Goal: Task Accomplishment & Management: Manage account settings

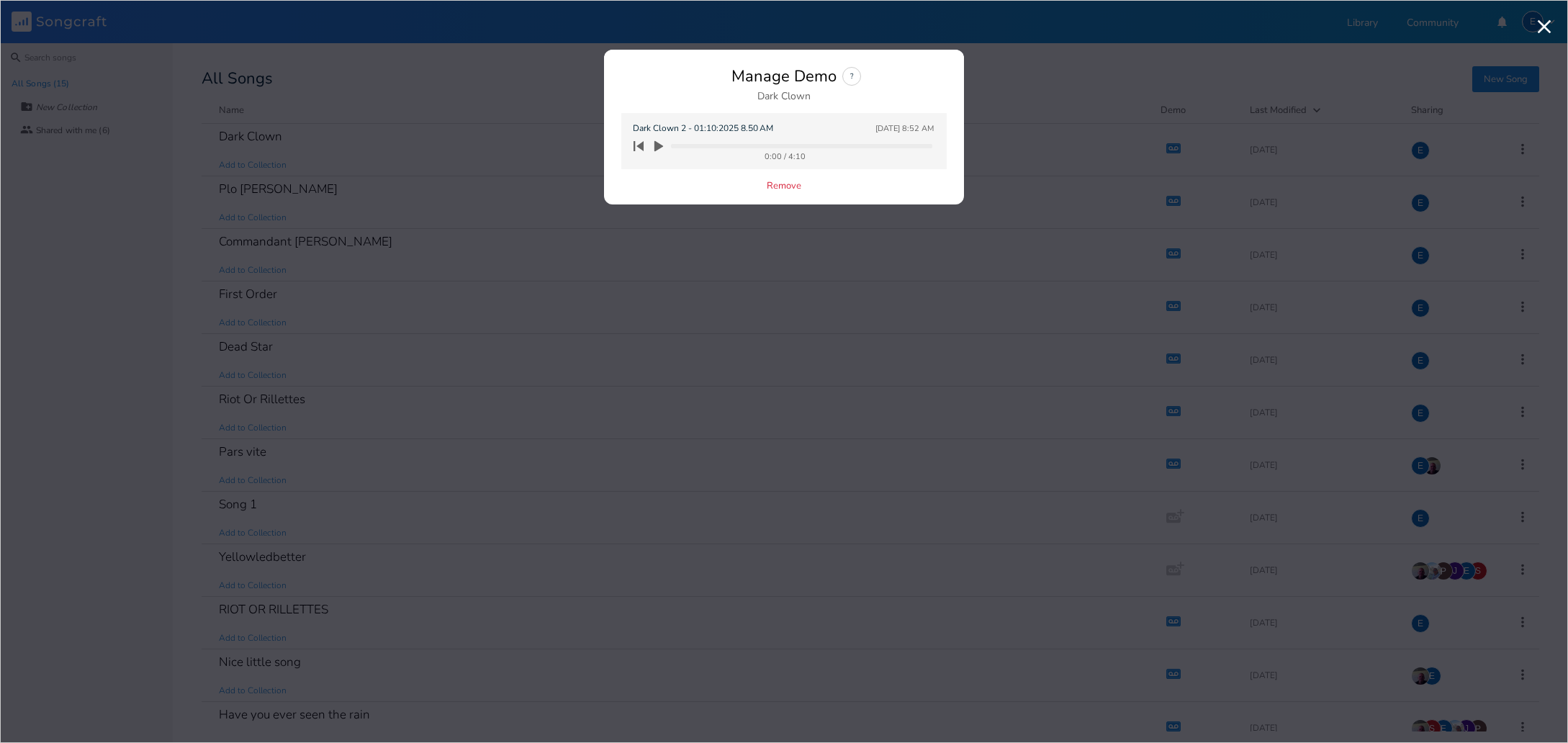
click at [658, 147] on icon "button" at bounding box center [658, 147] width 8 height 11
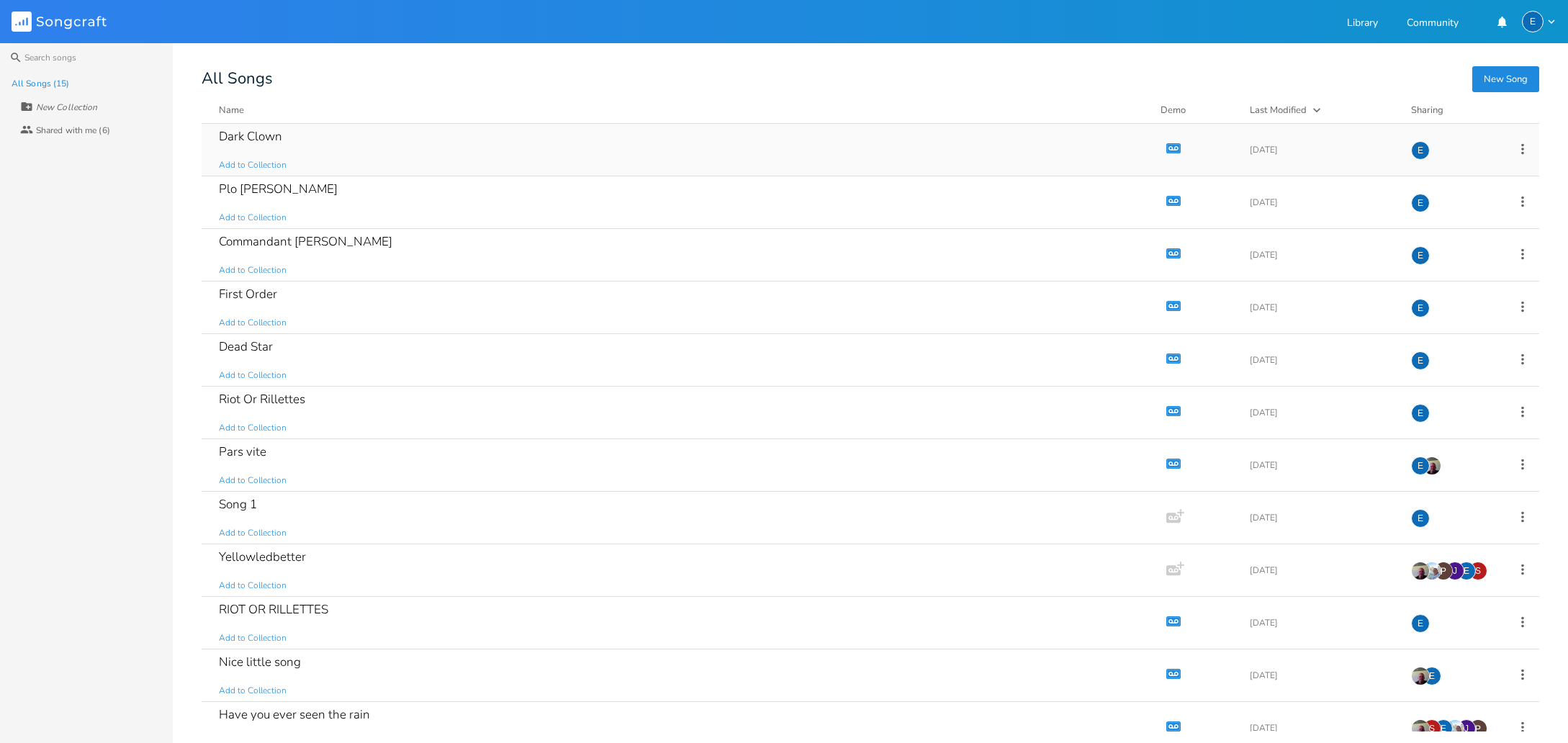
click at [1168, 146] on icon "button" at bounding box center [1173, 148] width 12 height 8
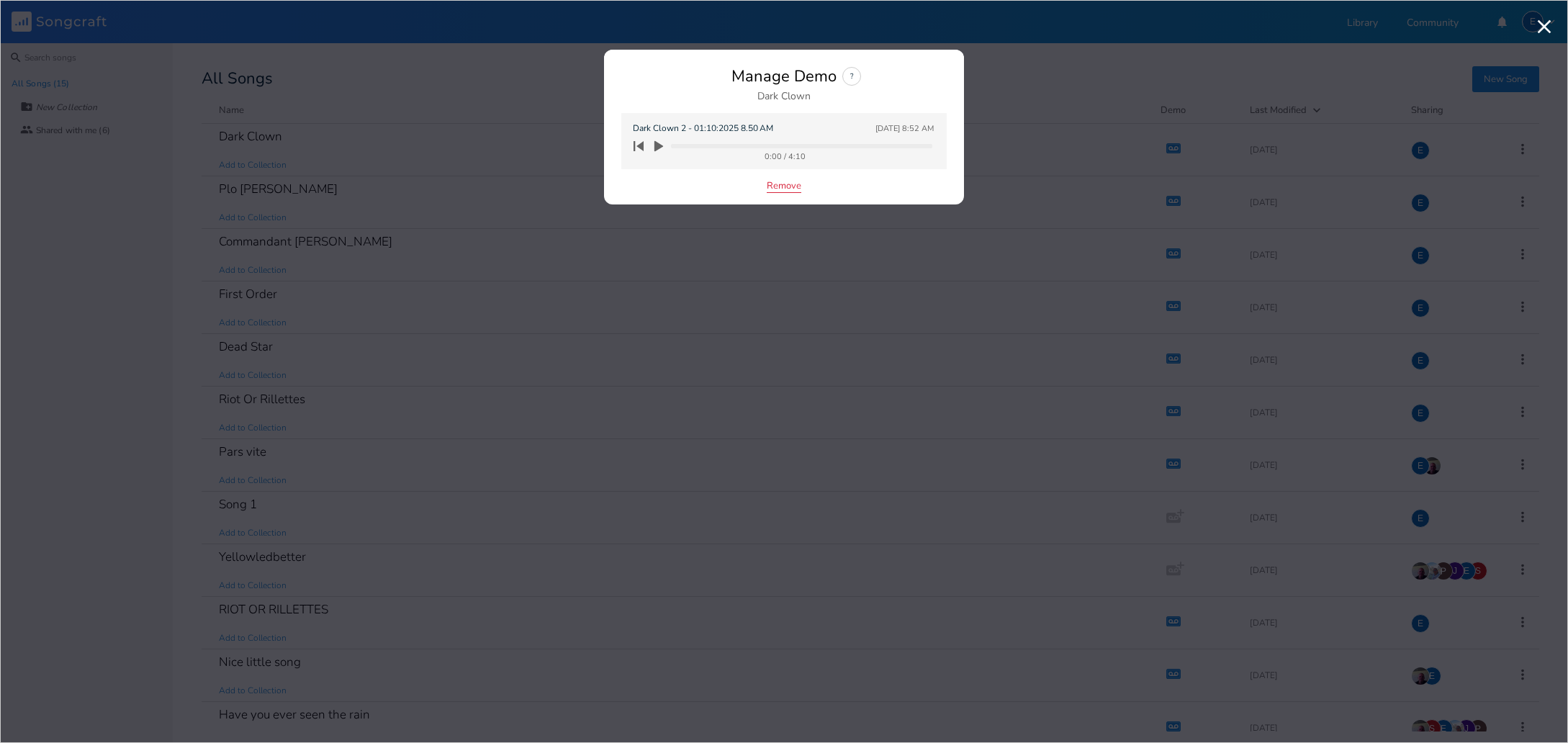
click at [786, 186] on button "Remove" at bounding box center [784, 187] width 34 height 12
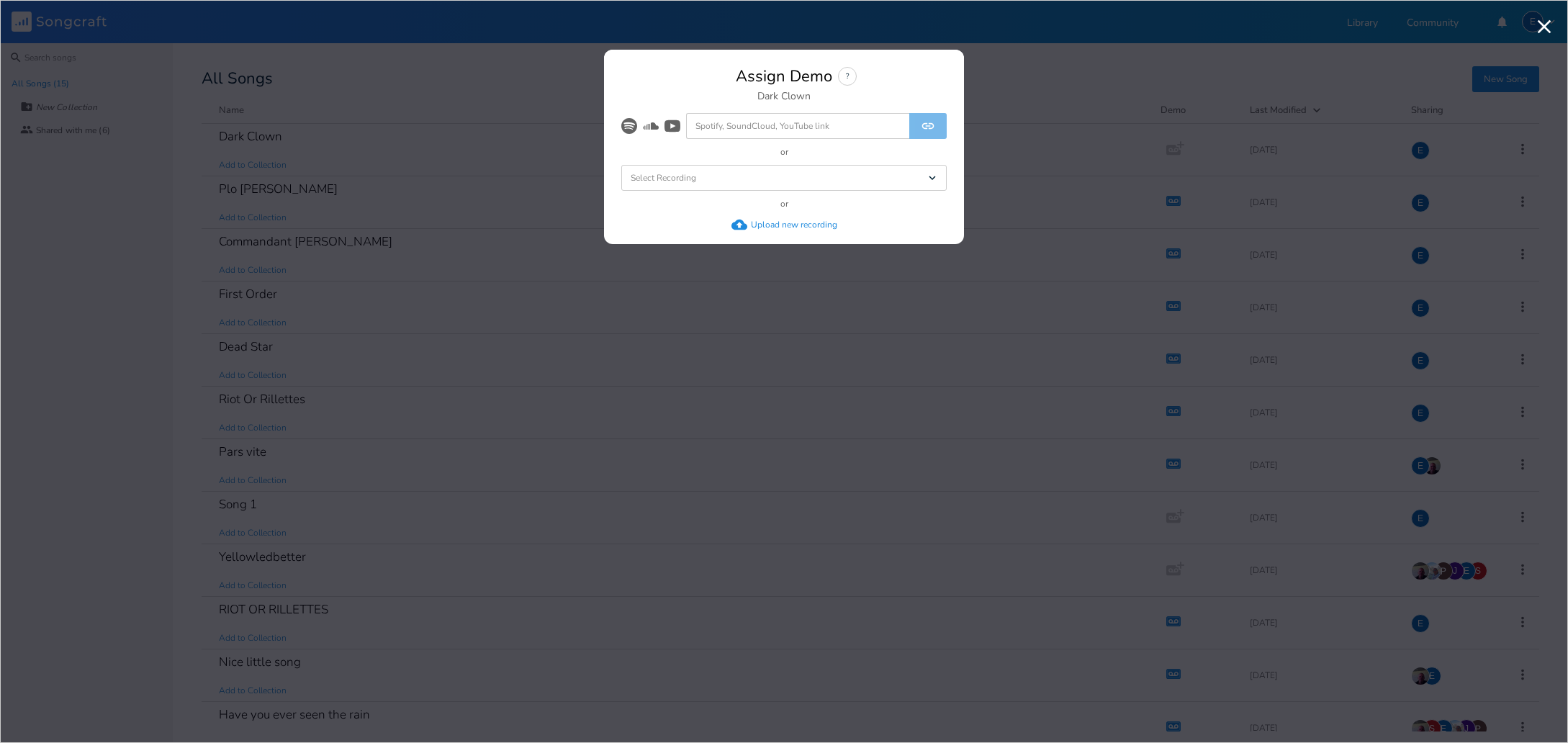
click at [761, 226] on div "Upload new recording" at bounding box center [794, 225] width 86 height 11
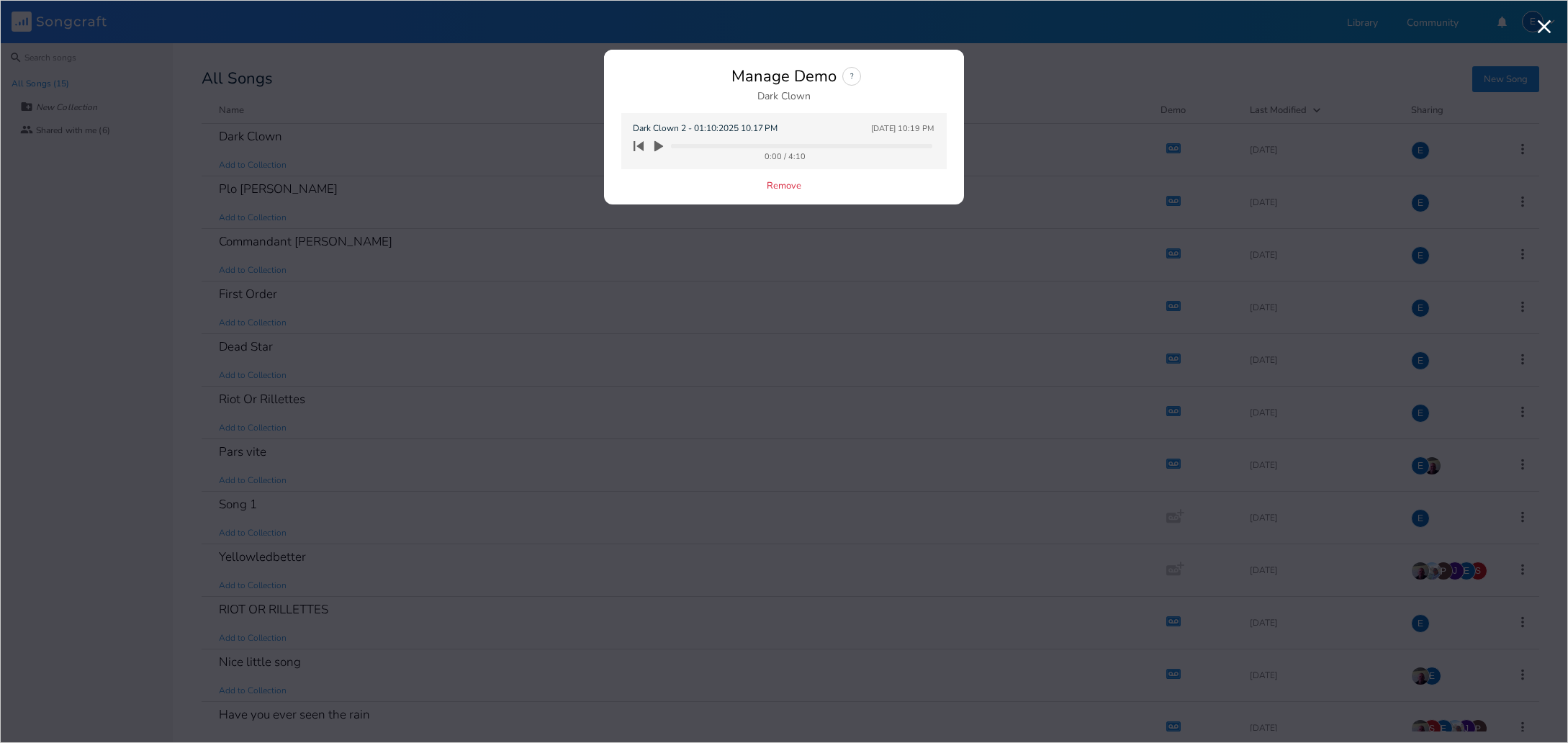
click at [659, 146] on icon "button" at bounding box center [658, 147] width 8 height 11
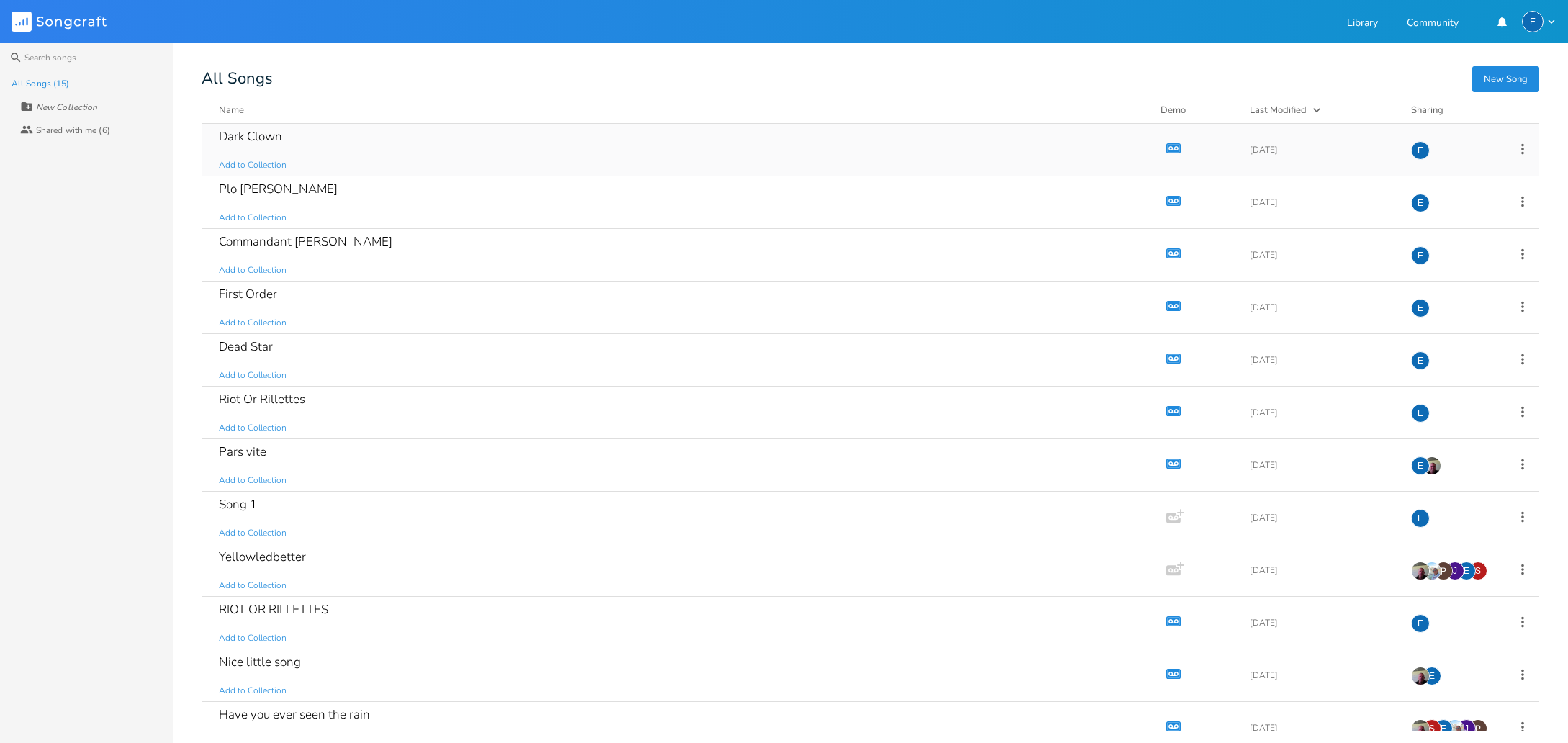
click at [1166, 147] on icon "Demo" at bounding box center [1173, 149] width 15 height 15
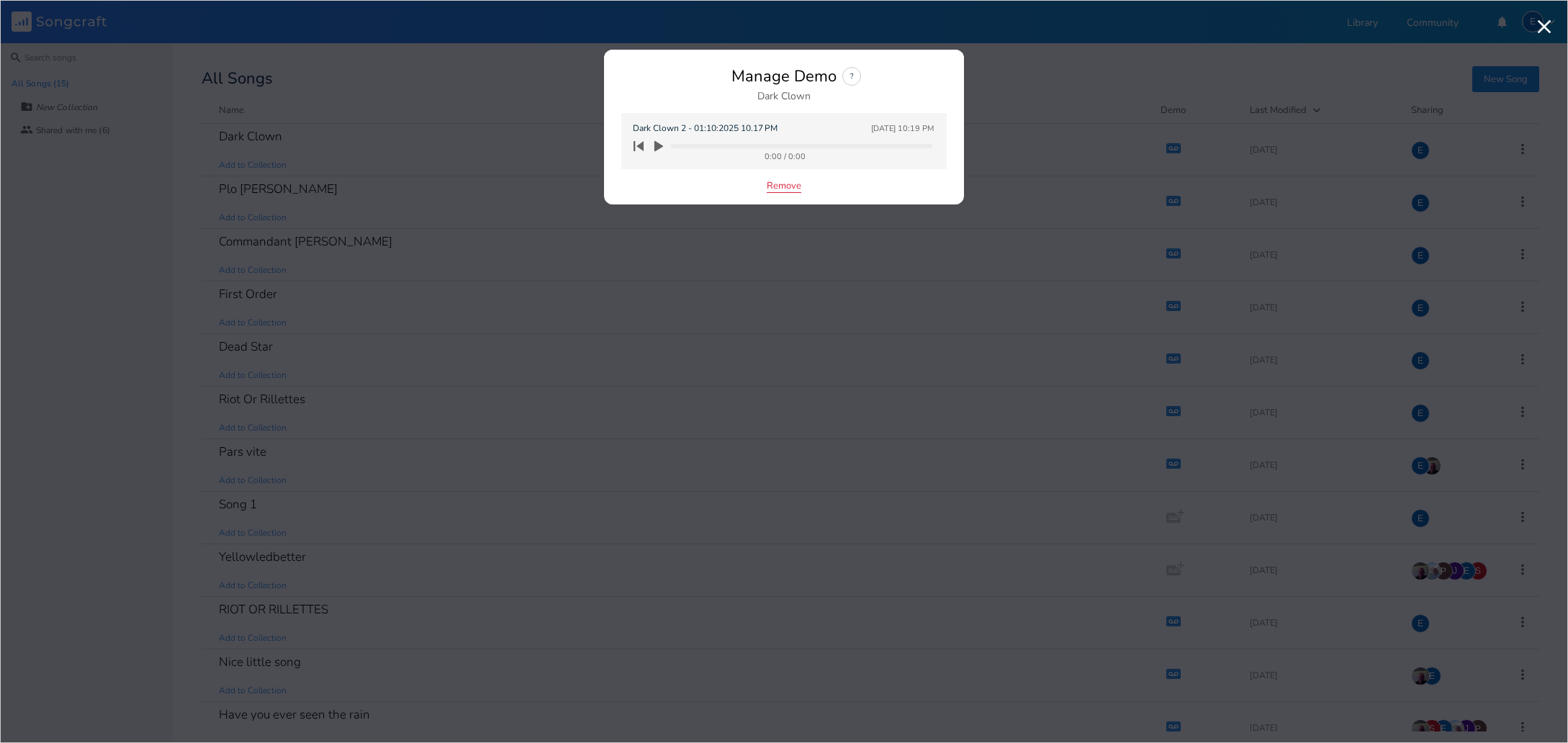
click at [790, 186] on button "Remove" at bounding box center [784, 187] width 34 height 12
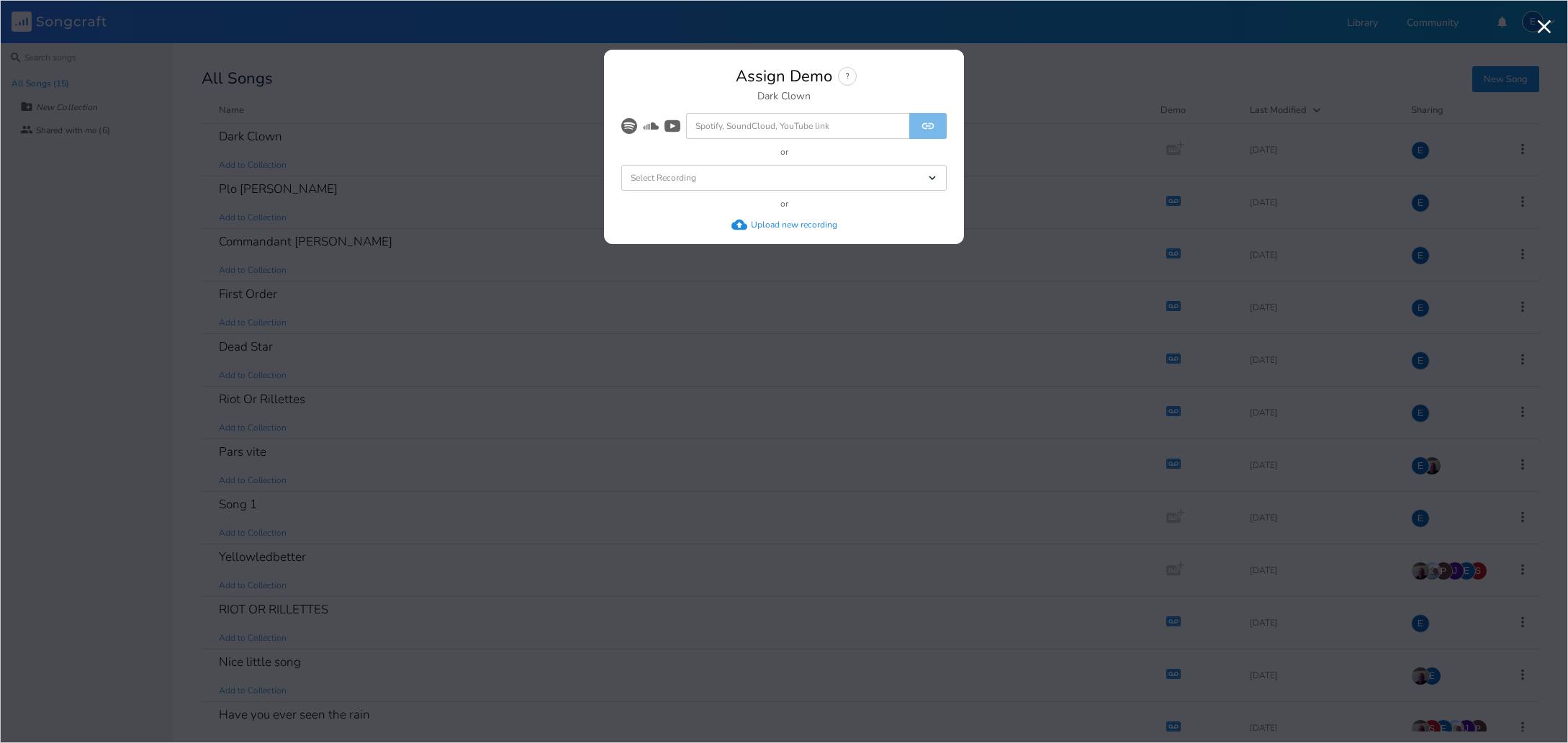
click at [764, 226] on div "Upload new recording" at bounding box center [794, 225] width 86 height 11
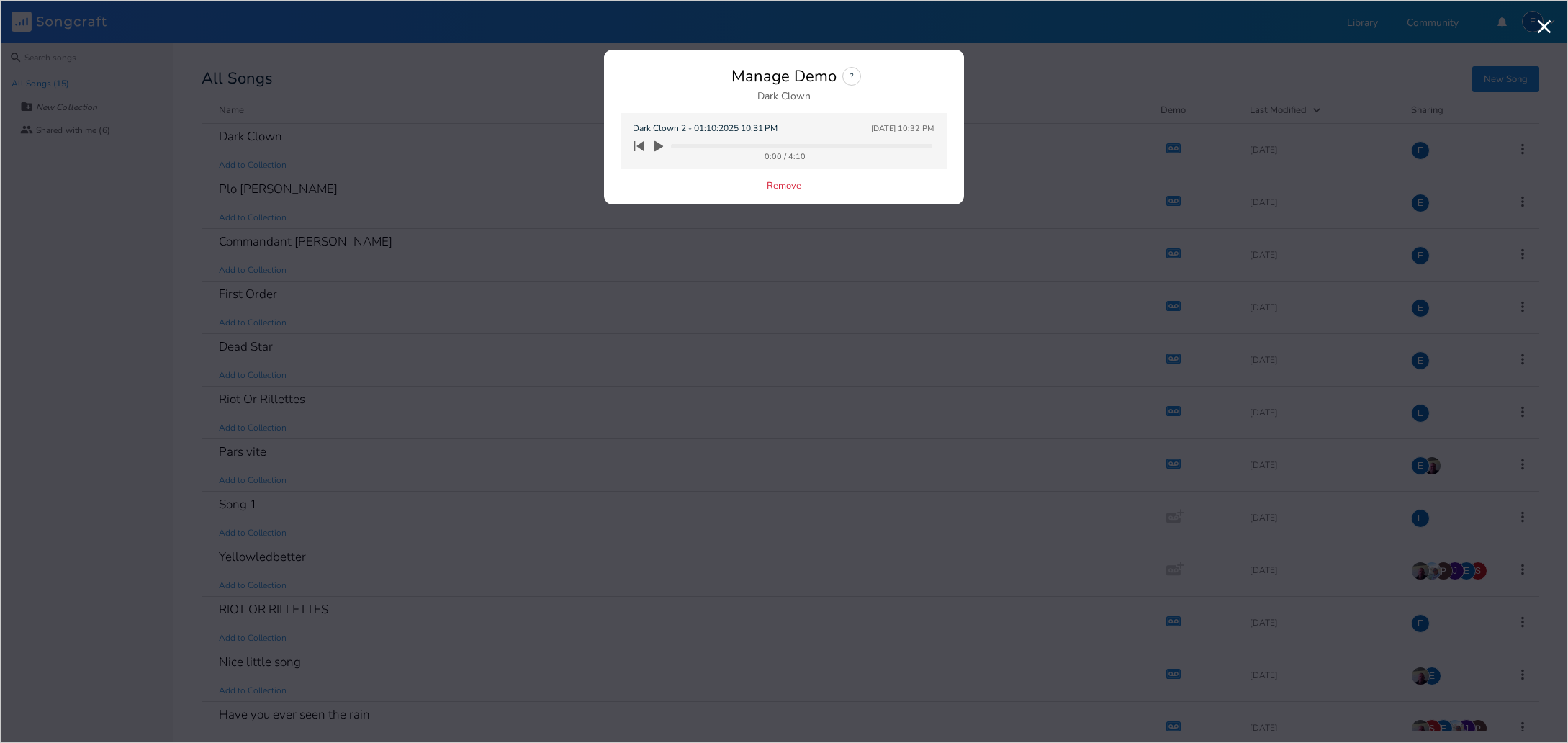
click at [658, 146] on icon "button" at bounding box center [658, 147] width 8 height 11
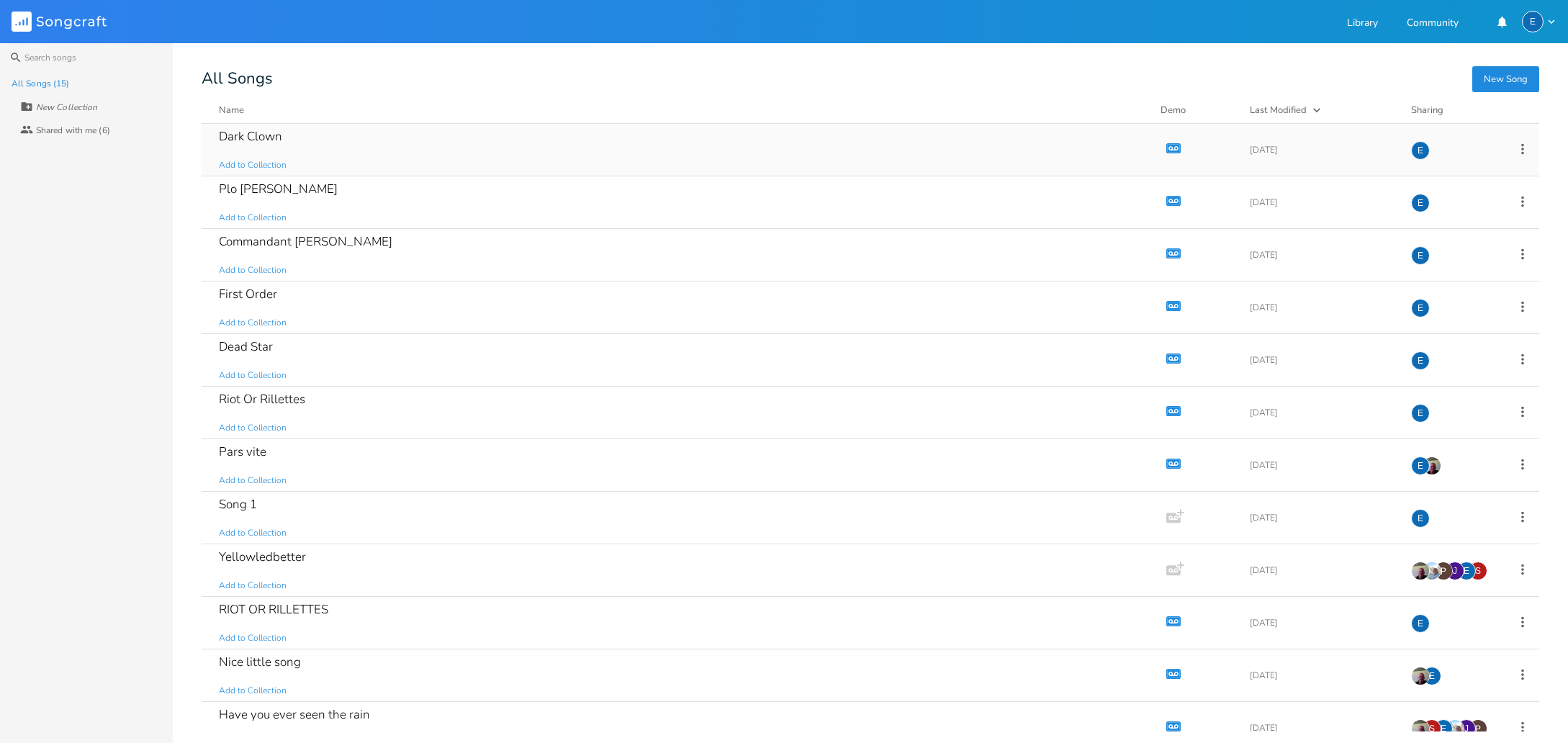
click at [1170, 149] on icon "button" at bounding box center [1171, 148] width 2 height 2
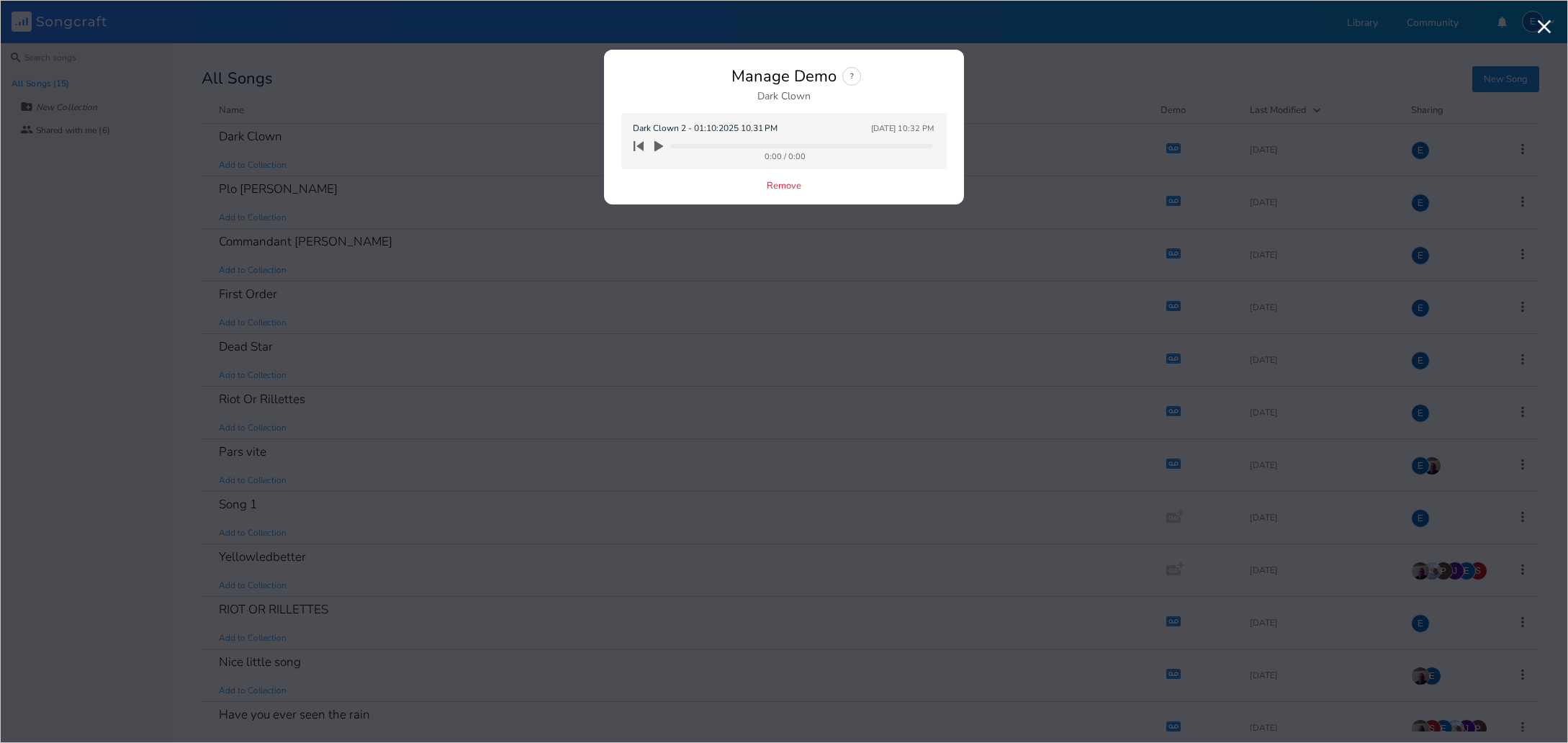
click at [675, 180] on div "Manage Demo ? Dark Clown Dark Clown 2 - 01:10:2025 10.31 PM [DATE] 10:32 PM 0:0…" at bounding box center [784, 136] width 360 height 137
click at [657, 145] on icon "button" at bounding box center [658, 147] width 8 height 11
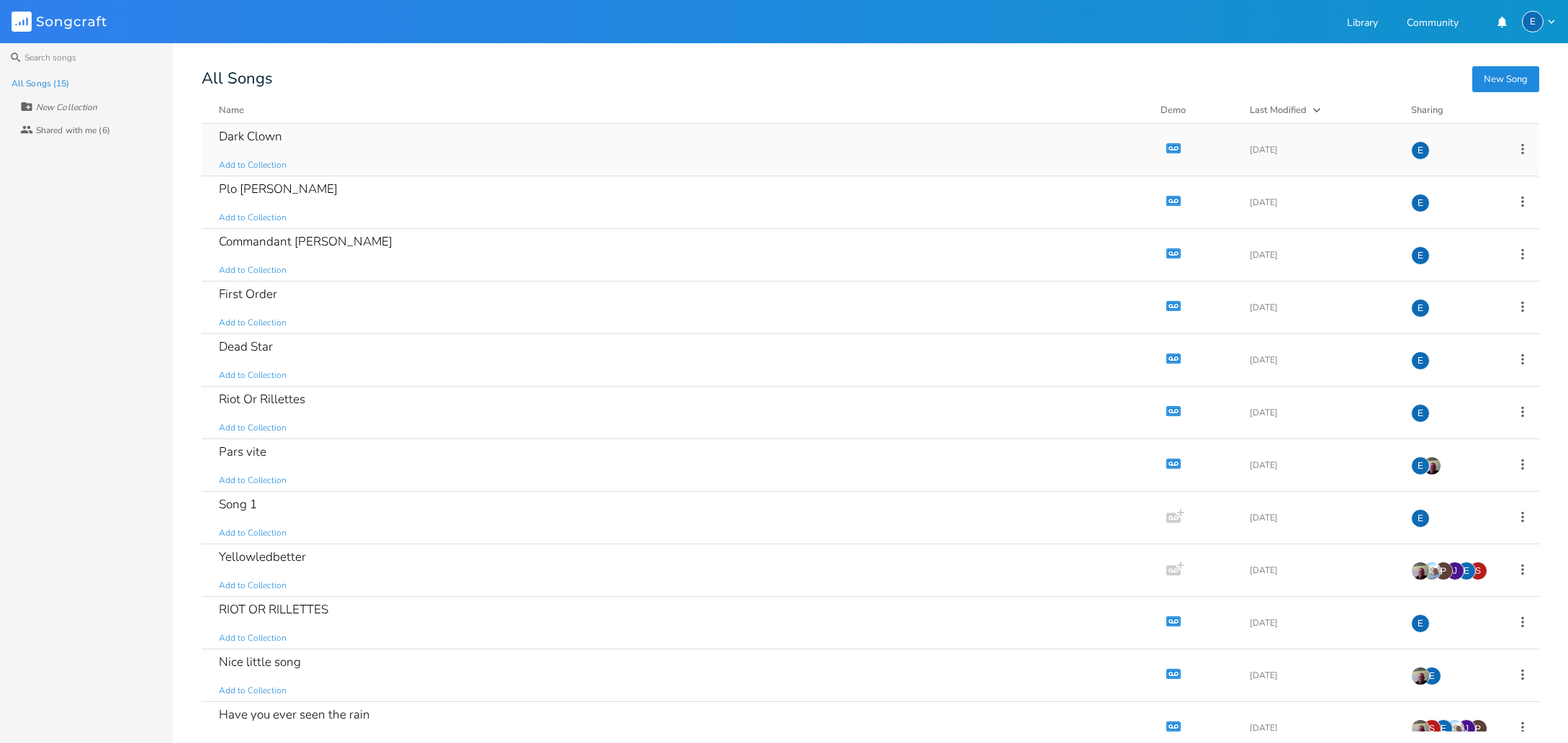
click at [1168, 146] on icon "button" at bounding box center [1173, 148] width 12 height 8
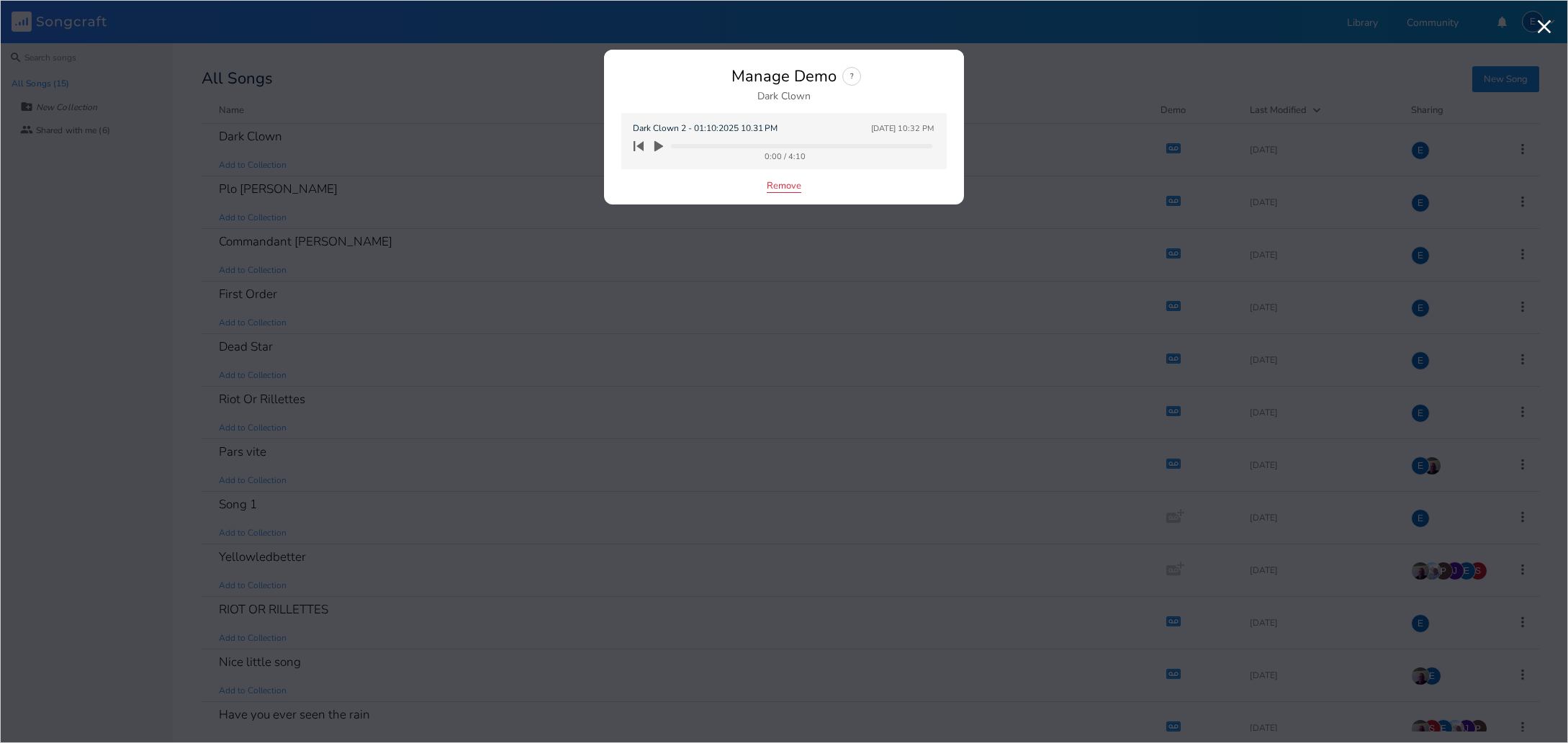
click at [772, 184] on button "Remove" at bounding box center [784, 187] width 34 height 12
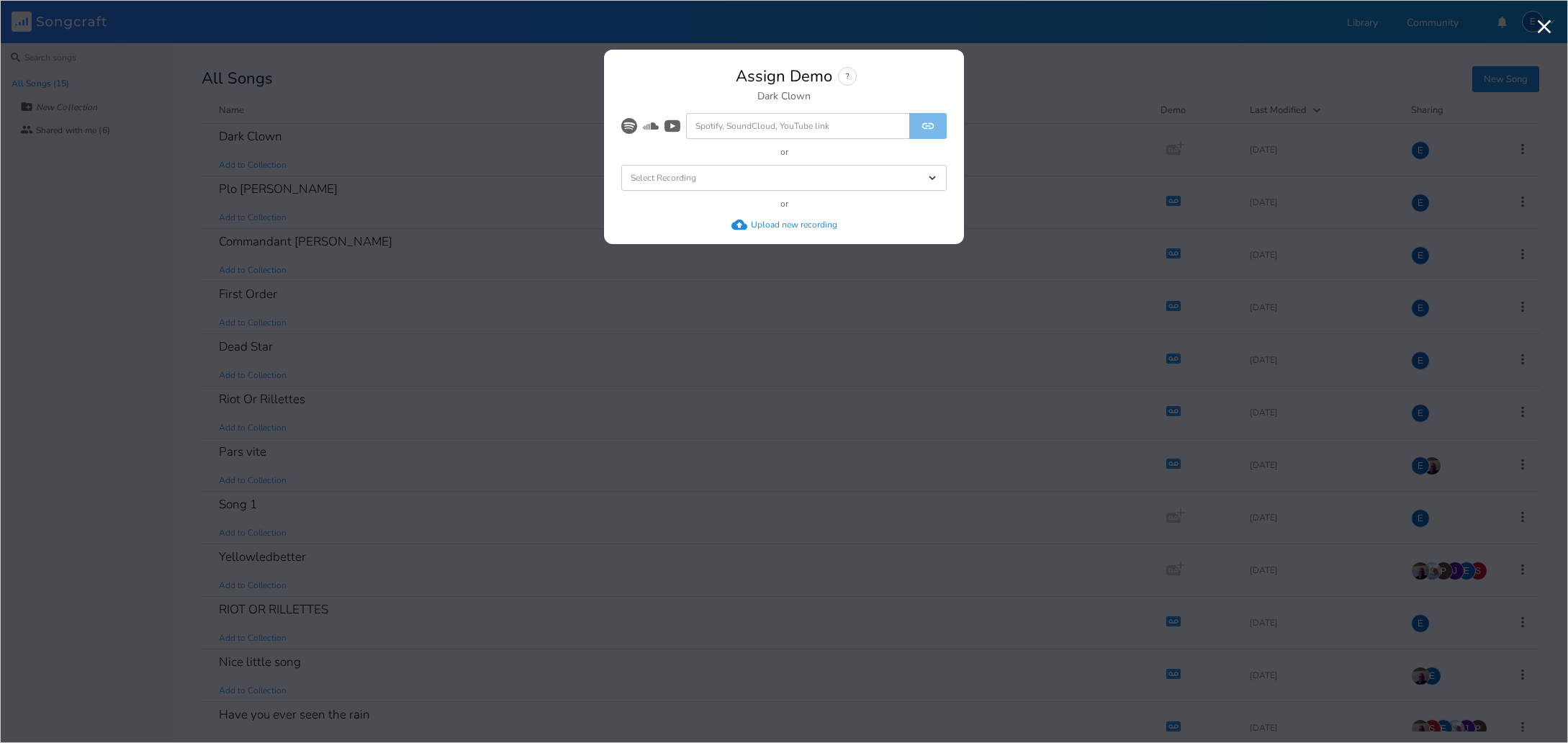
click at [764, 224] on div "Upload new recording" at bounding box center [794, 225] width 86 height 11
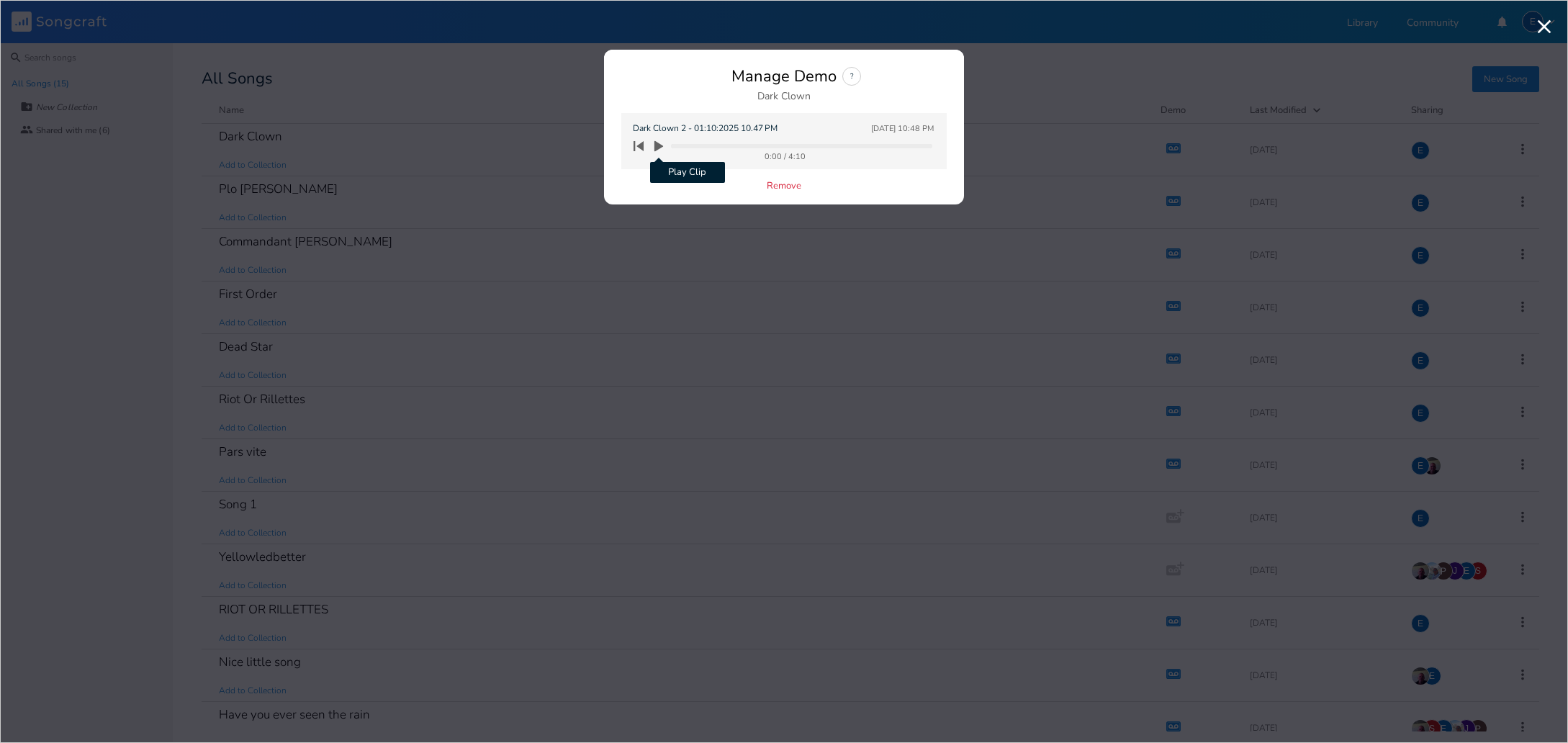
click at [656, 146] on icon "button" at bounding box center [658, 147] width 8 height 11
